Goal: Complete application form: Complete application form

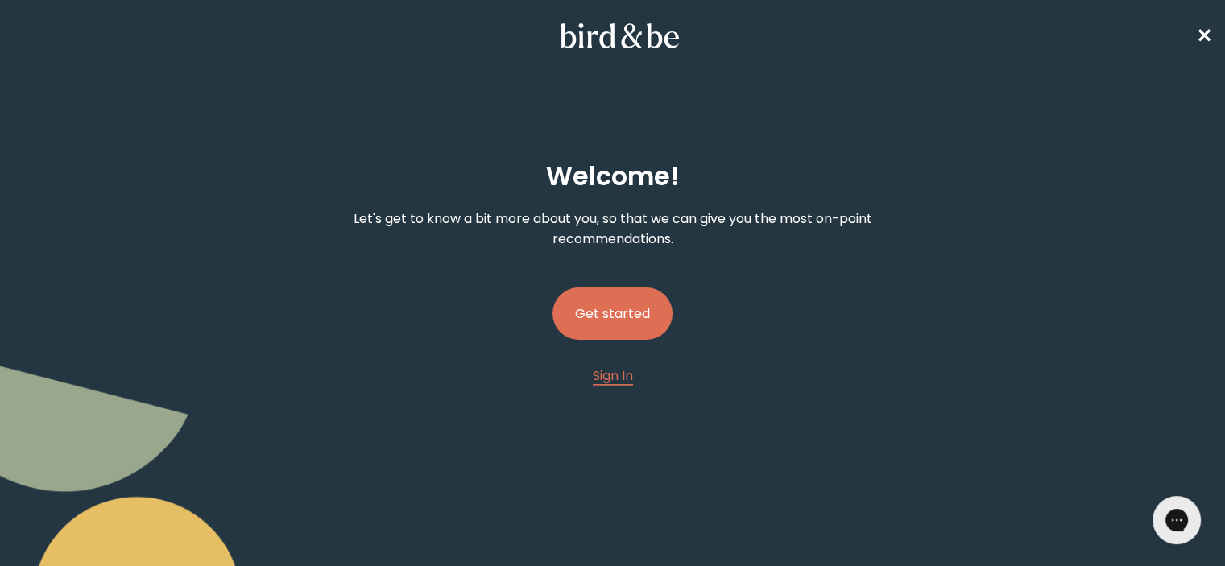
click at [622, 300] on button "Get started" at bounding box center [612, 313] width 120 height 52
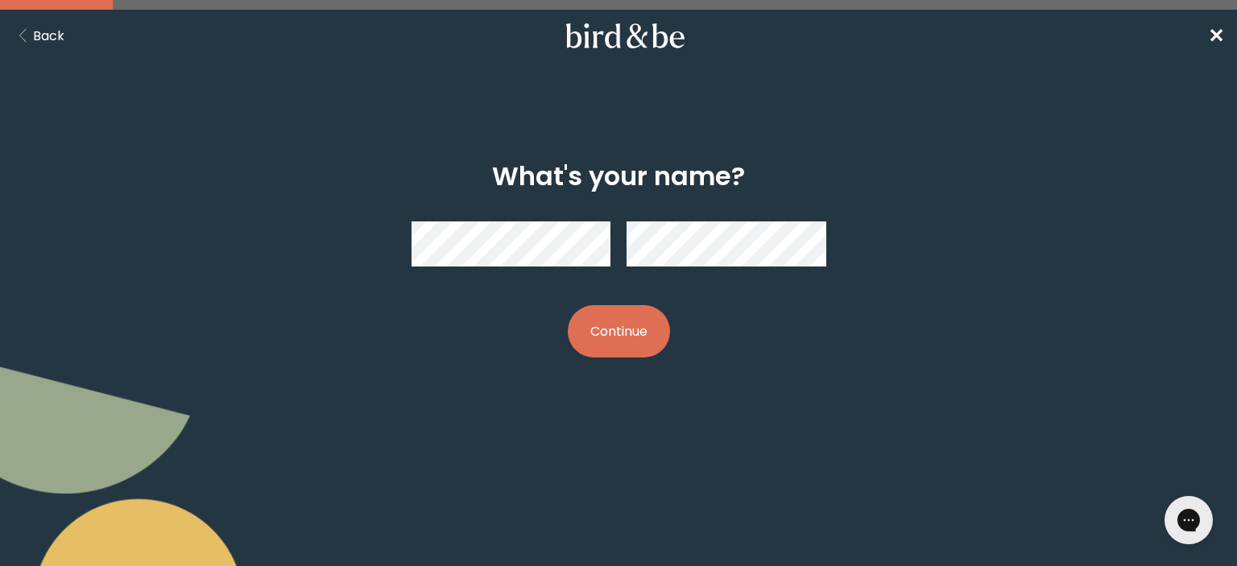
click at [614, 347] on button "Continue" at bounding box center [619, 331] width 102 height 52
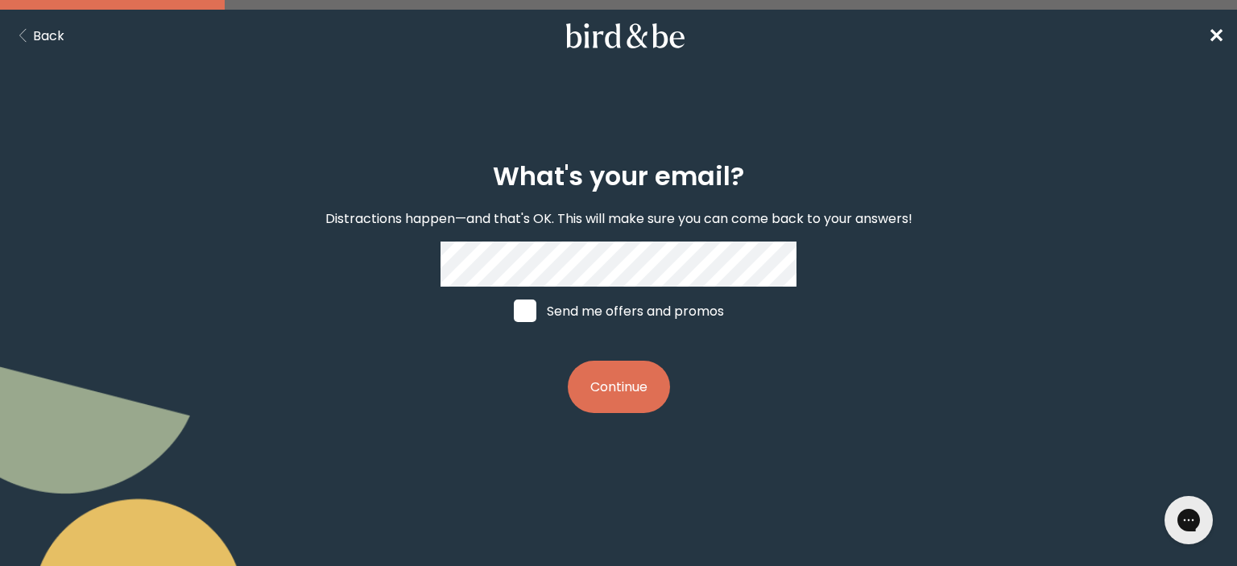
click at [612, 403] on button "Continue" at bounding box center [619, 387] width 102 height 52
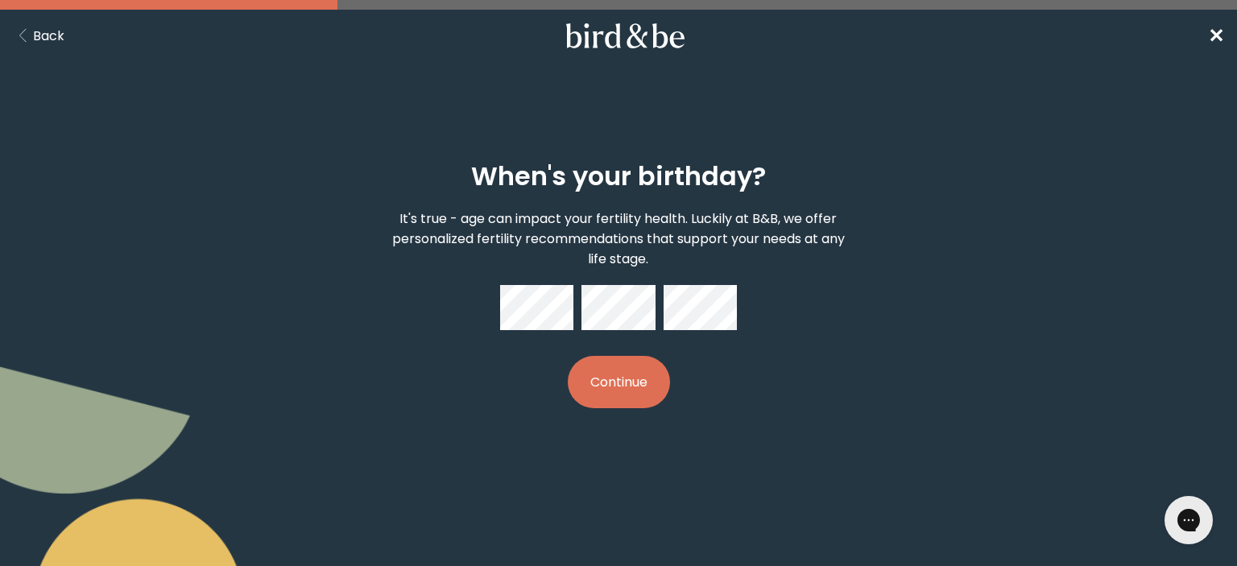
click at [624, 378] on button "Continue" at bounding box center [619, 382] width 102 height 52
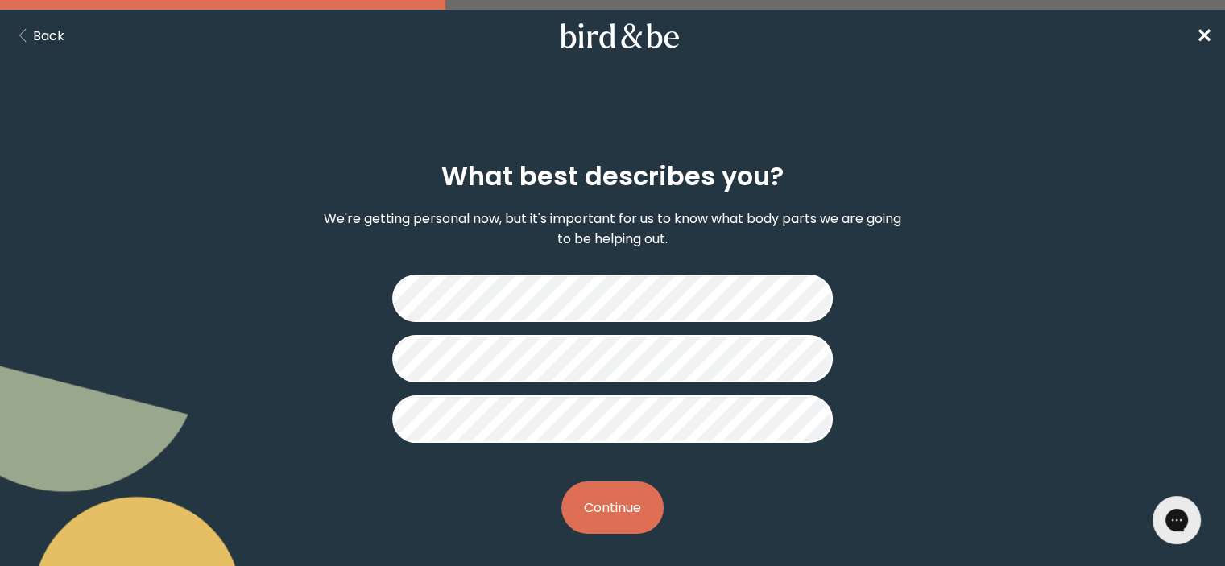
click at [622, 503] on button "Continue" at bounding box center [612, 507] width 102 height 52
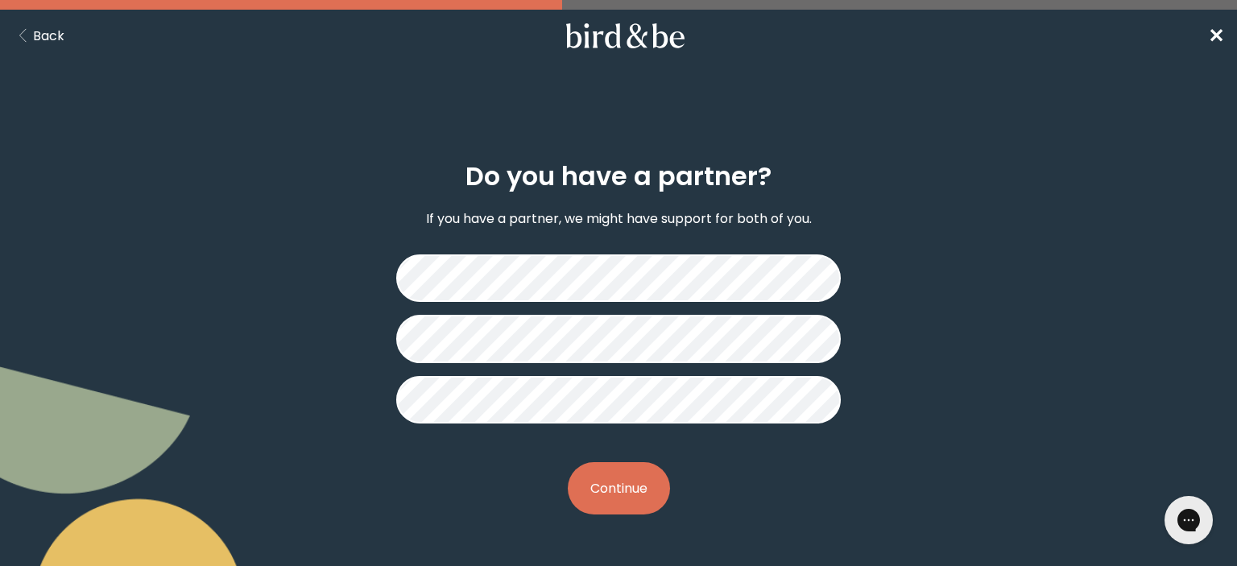
click at [620, 486] on button "Continue" at bounding box center [619, 488] width 102 height 52
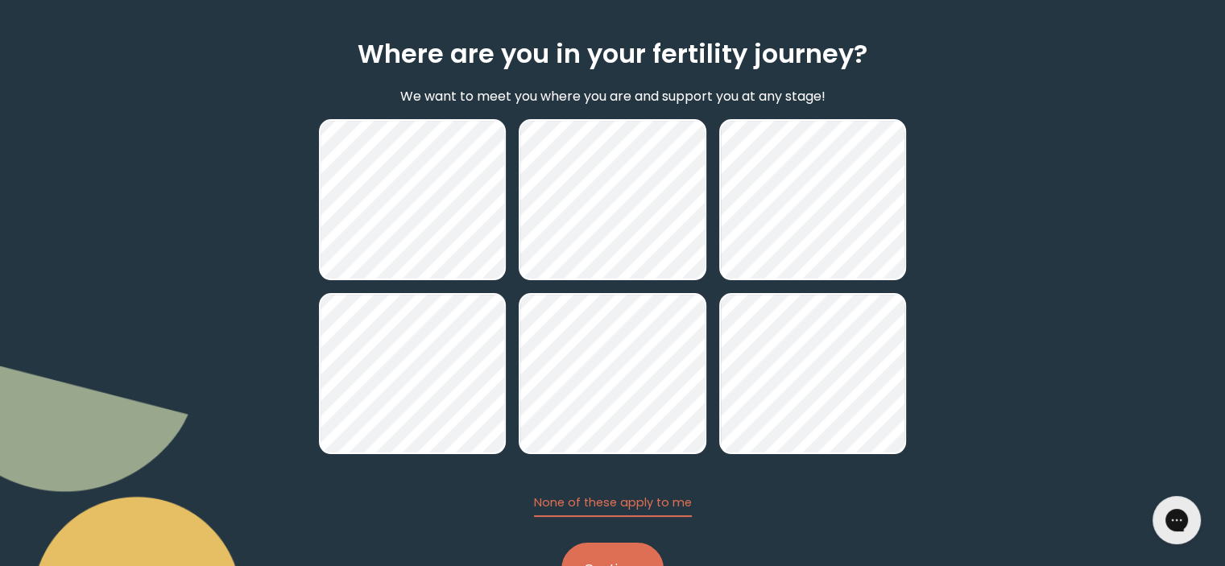
scroll to position [122, 0]
click at [630, 546] on button "Continue" at bounding box center [612, 569] width 102 height 52
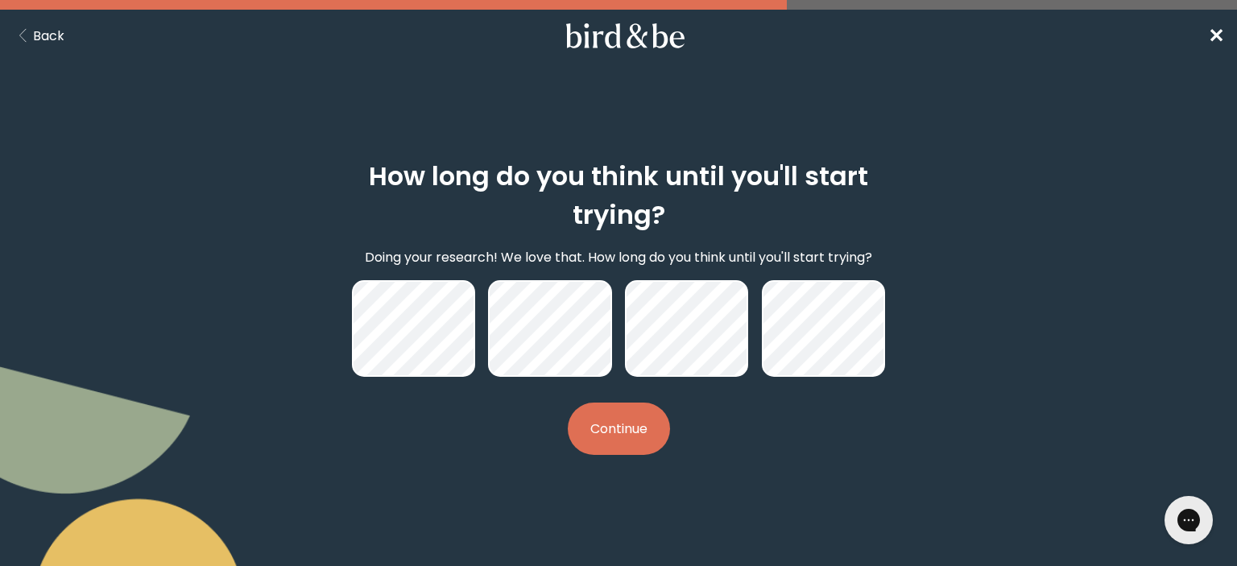
click at [651, 431] on button "Continue" at bounding box center [619, 429] width 102 height 52
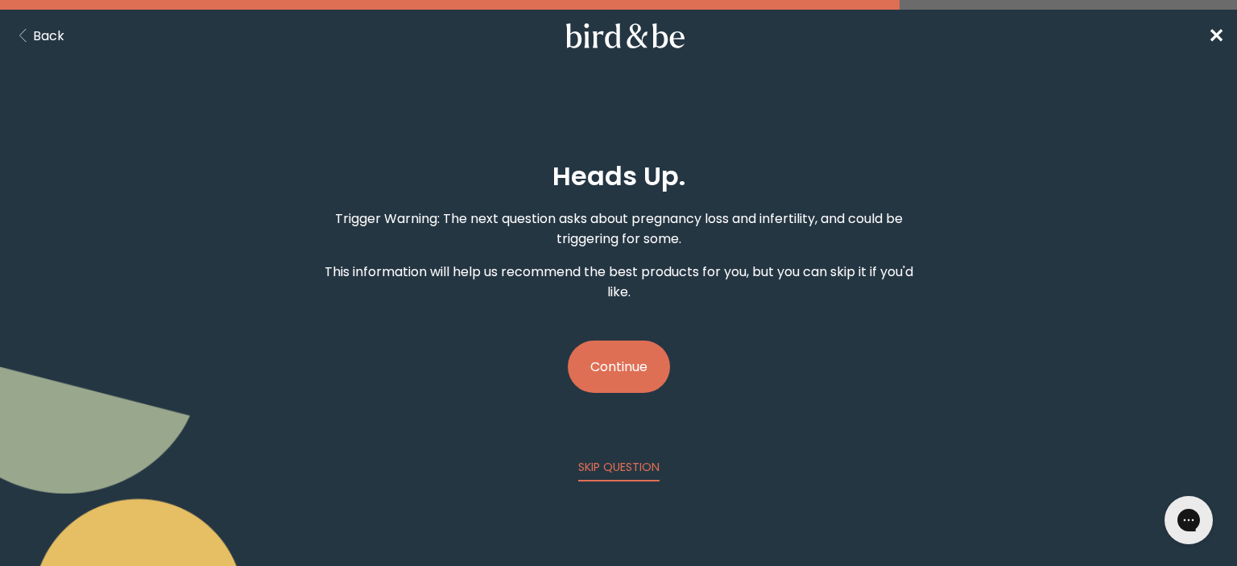
click at [622, 341] on button "Continue" at bounding box center [619, 367] width 102 height 52
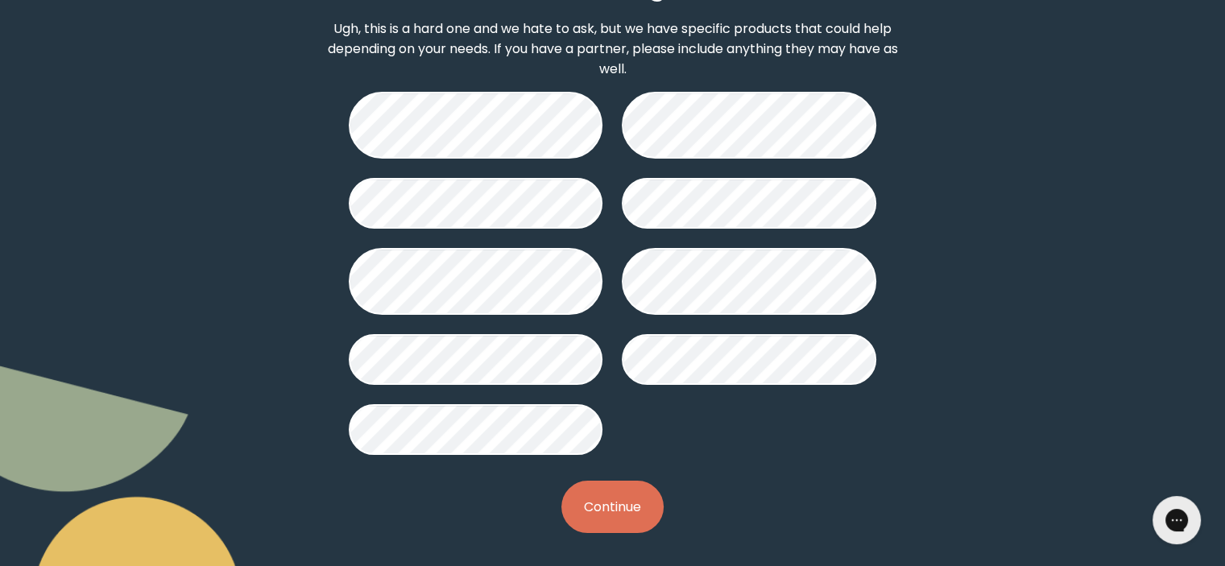
scroll to position [231, 0]
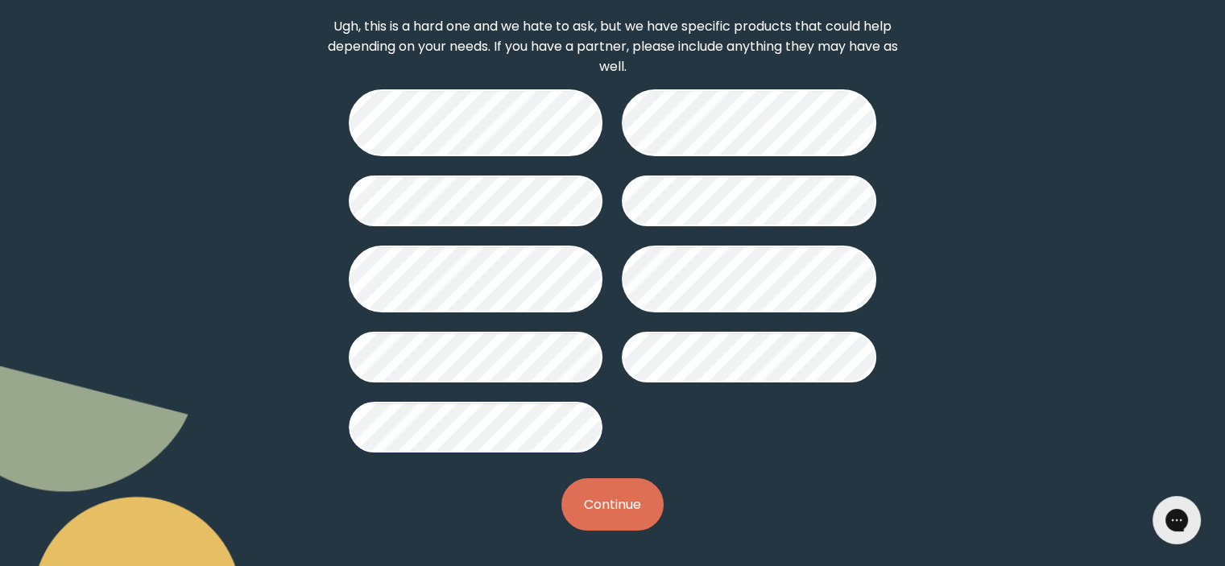
click at [615, 502] on button "Continue" at bounding box center [612, 504] width 102 height 52
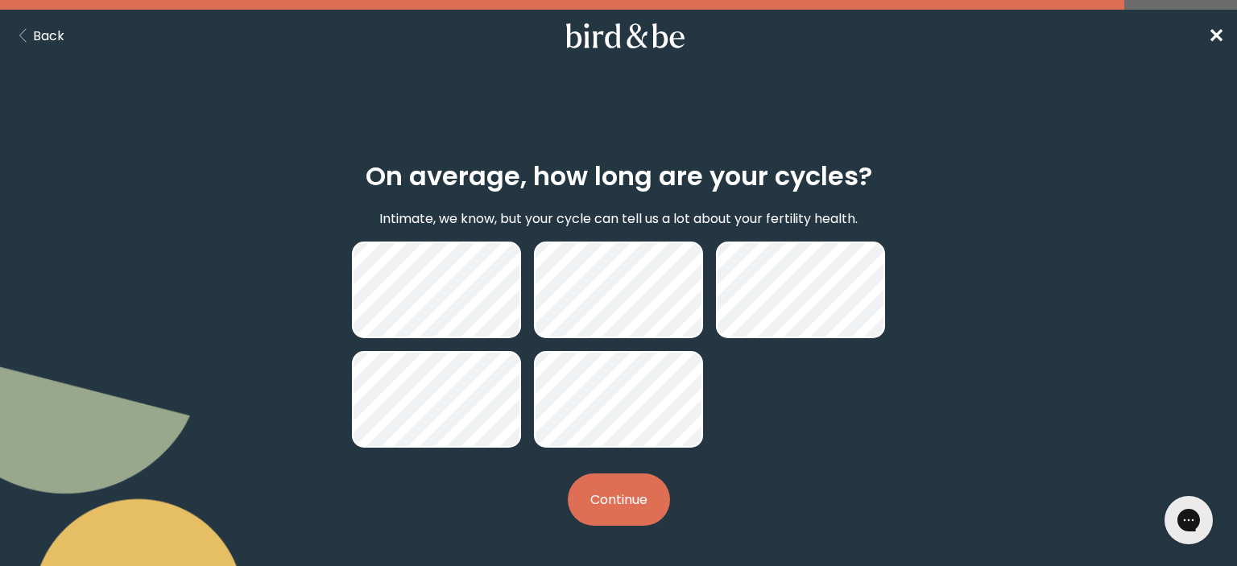
click at [626, 506] on button "Continue" at bounding box center [619, 499] width 102 height 52
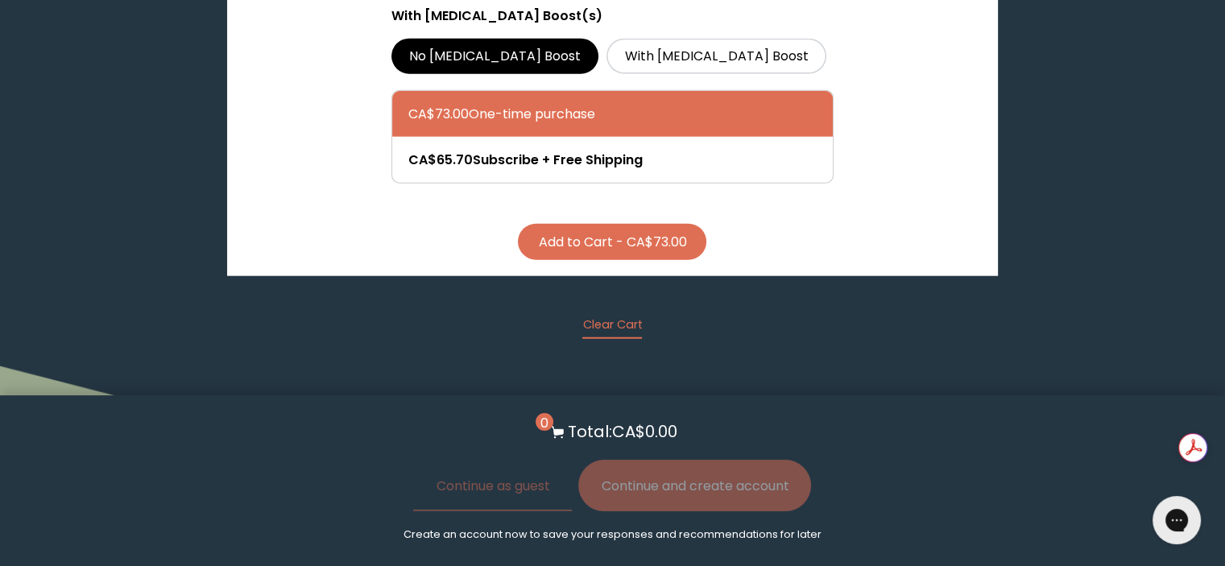
click at [499, 475] on span "The Nest" at bounding box center [495, 484] width 56 height 19
